Goal: Task Accomplishment & Management: Manage account settings

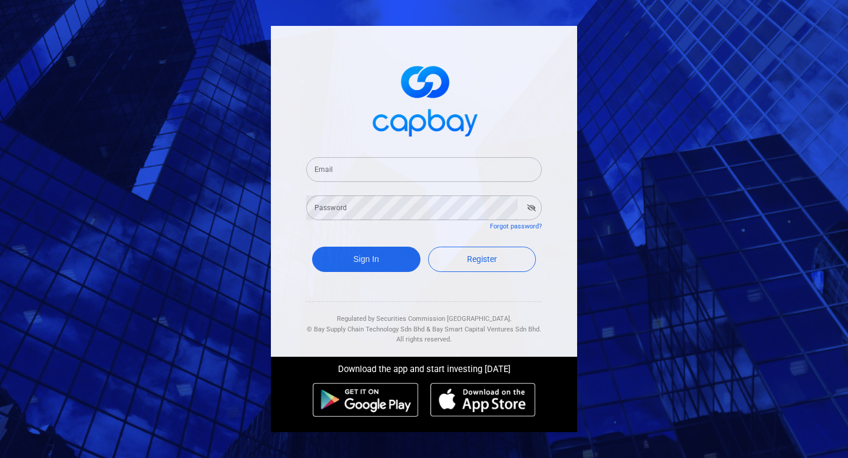
click at [414, 175] on input "Email" at bounding box center [423, 169] width 235 height 25
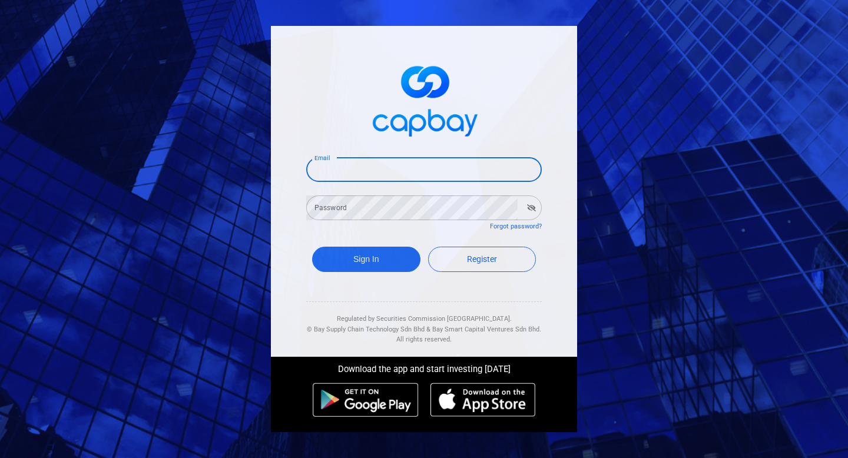
type input "[EMAIL_ADDRESS][PERSON_NAME][DOMAIN_NAME]"
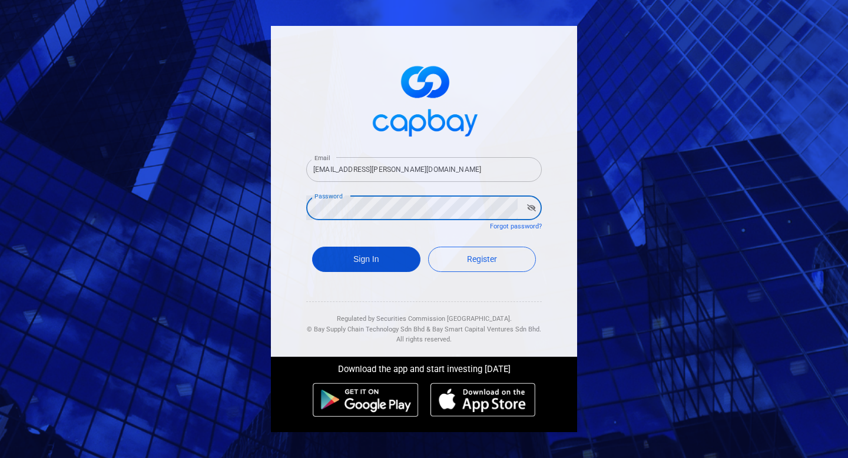
click at [392, 264] on button "Sign In" at bounding box center [366, 259] width 108 height 25
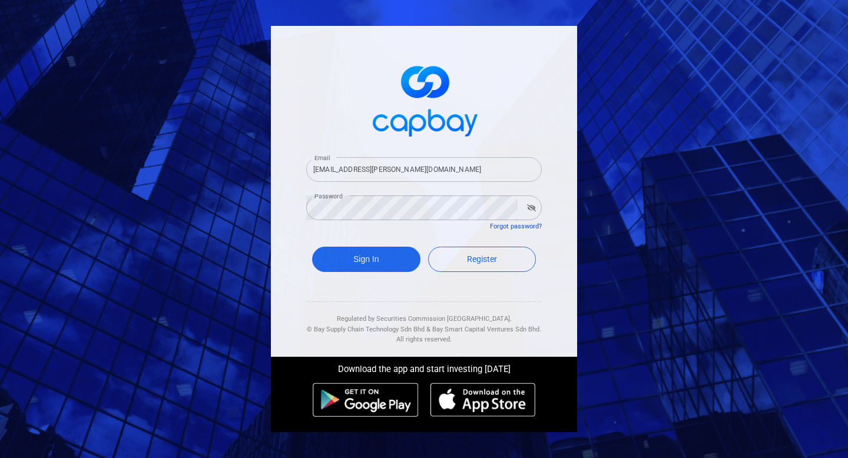
click at [510, 226] on link "Forgot password?" at bounding box center [516, 227] width 52 height 8
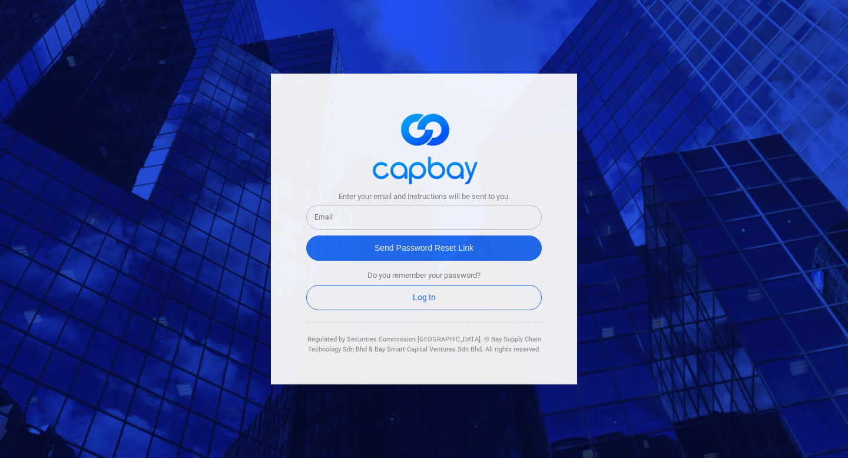
click at [436, 218] on input "text" at bounding box center [423, 217] width 235 height 25
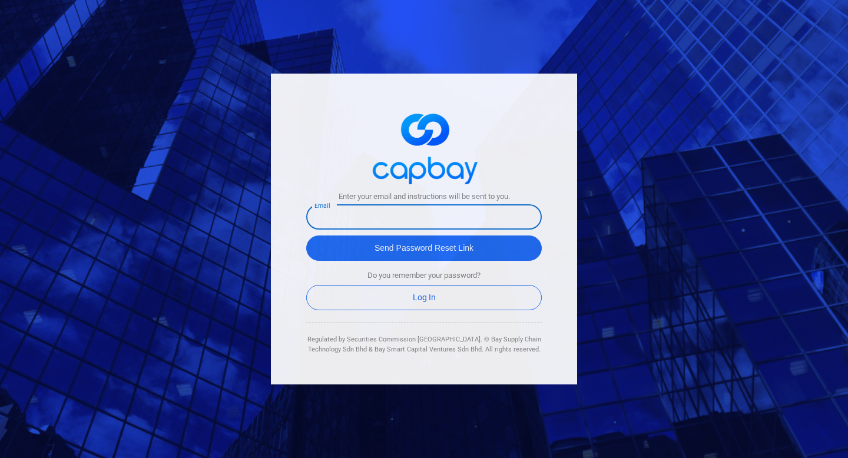
type input "[EMAIL_ADDRESS][PERSON_NAME][DOMAIN_NAME]"
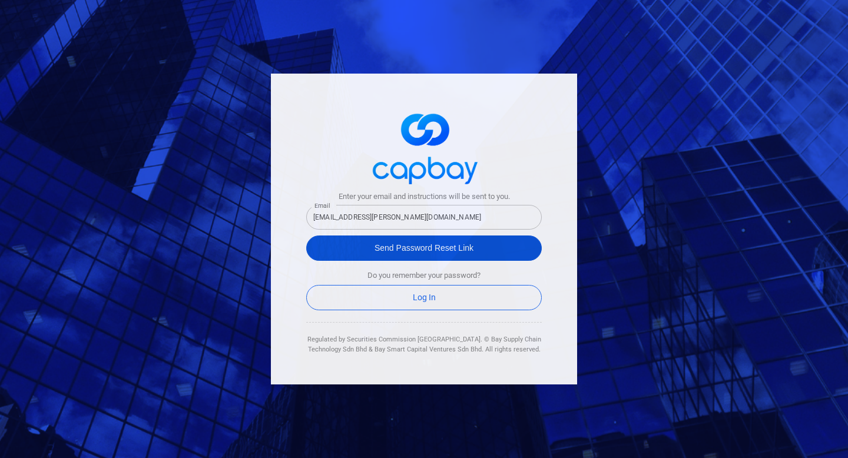
click at [435, 247] on button "Send Password Reset Link" at bounding box center [423, 247] width 235 height 25
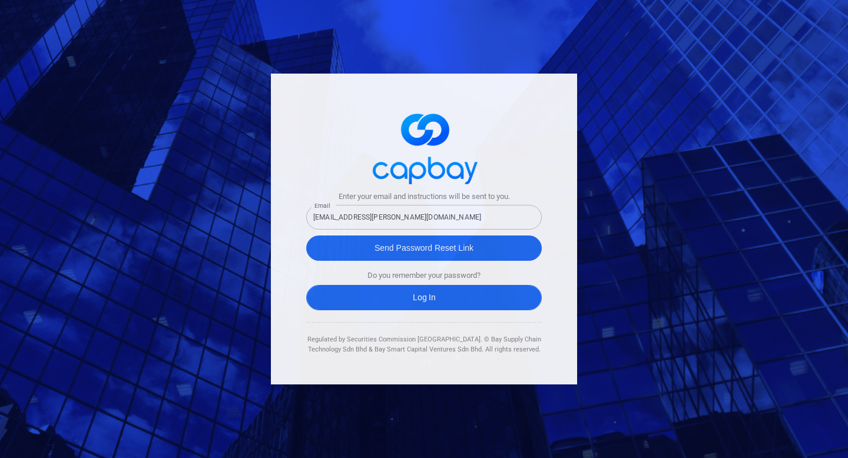
click at [433, 302] on link "Log In" at bounding box center [423, 297] width 235 height 25
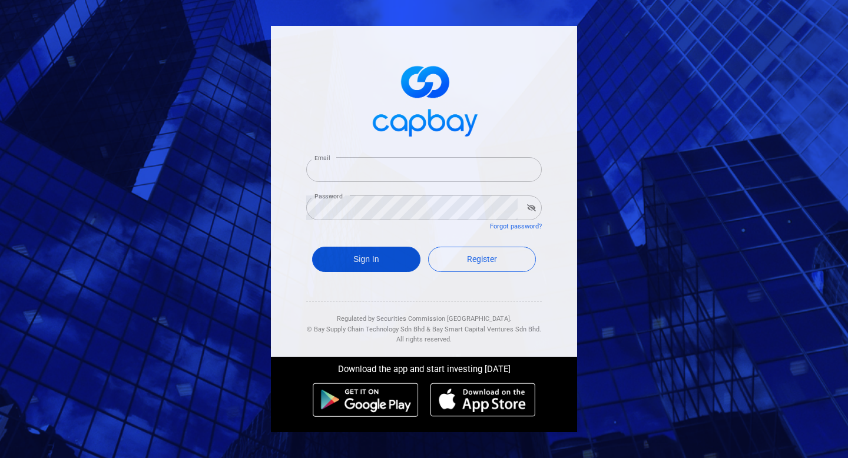
type input "[EMAIL_ADDRESS][PERSON_NAME][DOMAIN_NAME]"
click at [378, 255] on button "Sign In" at bounding box center [366, 259] width 108 height 25
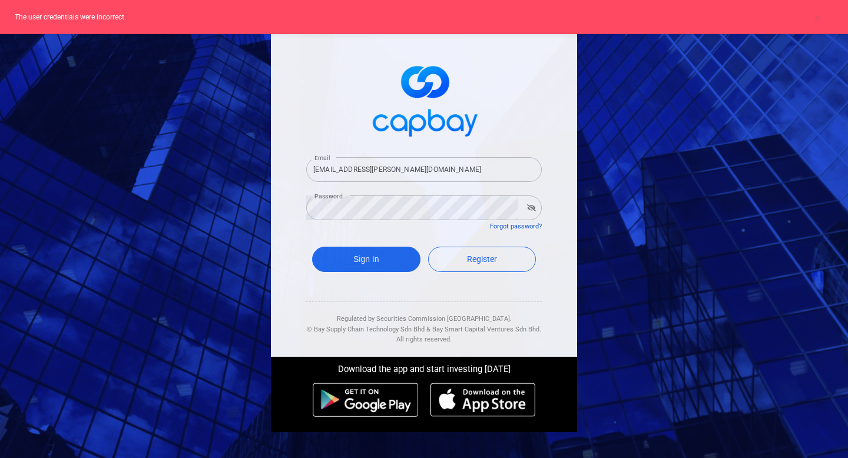
click at [532, 227] on link "Forgot password?" at bounding box center [516, 227] width 52 height 8
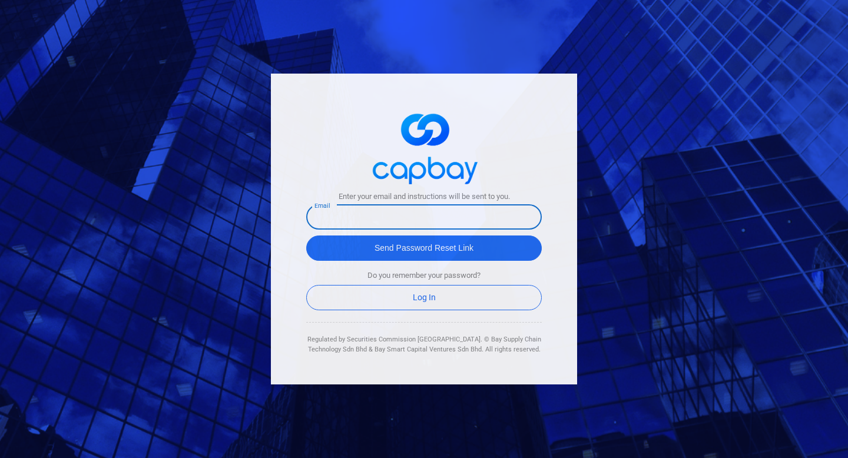
click at [478, 224] on input "text" at bounding box center [423, 217] width 235 height 25
type input "[EMAIL_ADDRESS][PERSON_NAME][DOMAIN_NAME]"
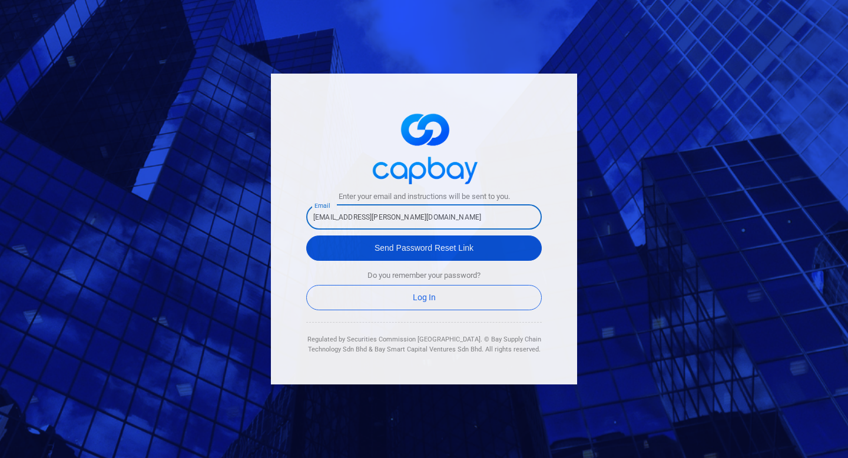
click at [442, 249] on button "Send Password Reset Link" at bounding box center [423, 247] width 235 height 25
